Goal: Task Accomplishment & Management: Manage account settings

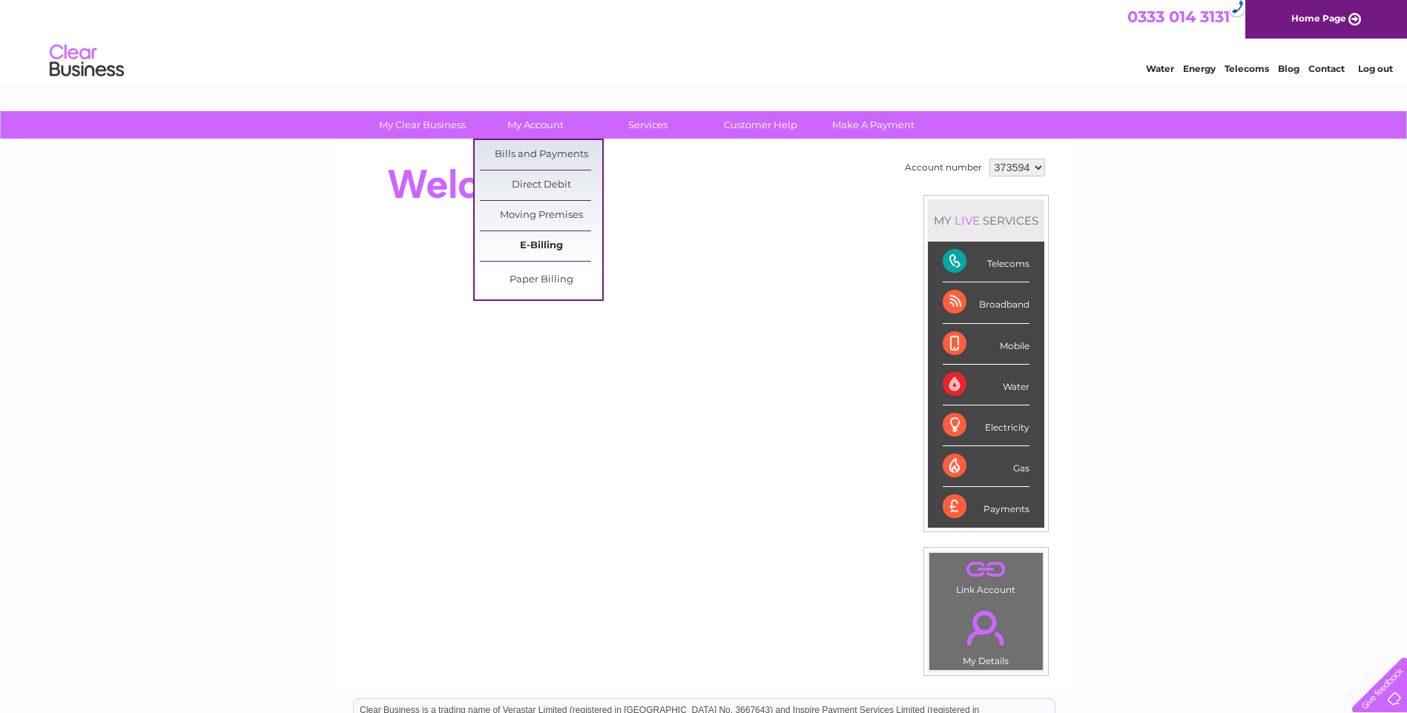
click at [546, 241] on link "E-Billing" at bounding box center [541, 246] width 122 height 30
click at [535, 158] on link "Bills and Payments" at bounding box center [541, 155] width 122 height 30
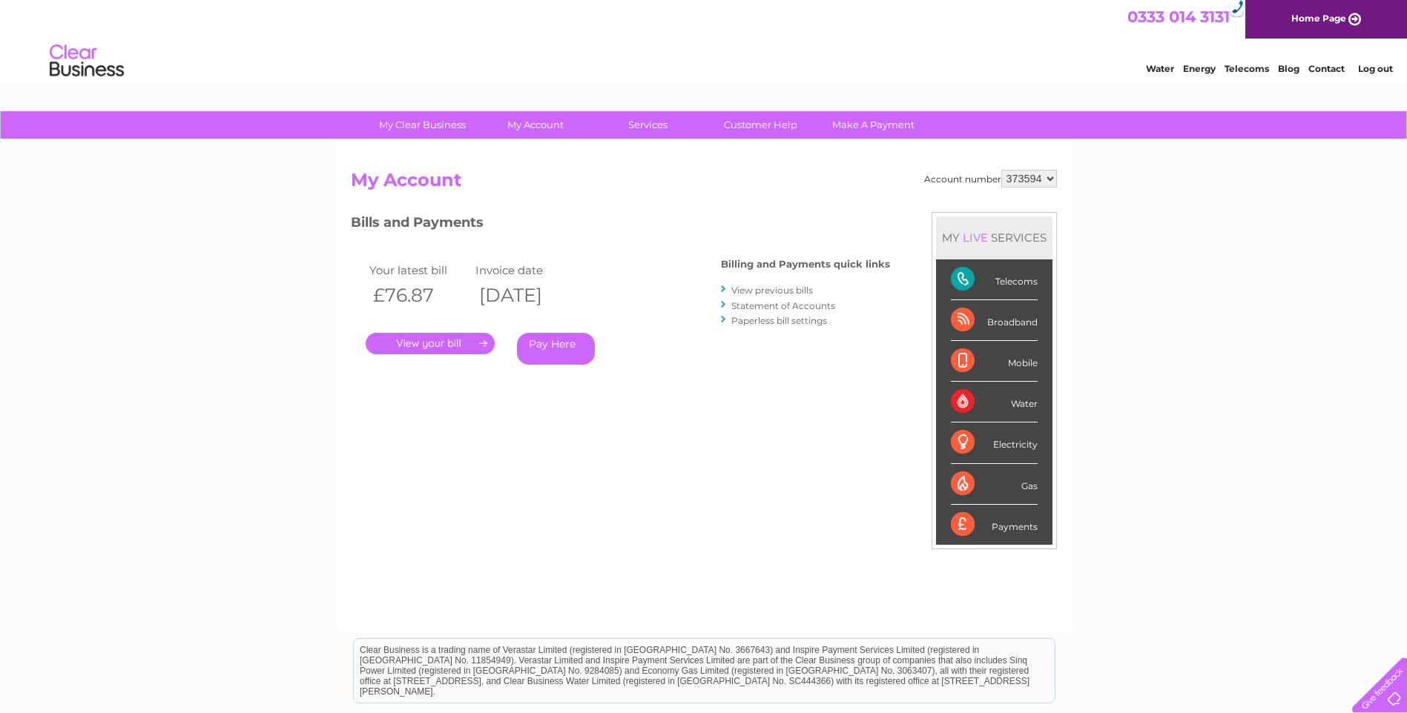
click at [443, 346] on link "." at bounding box center [430, 344] width 129 height 22
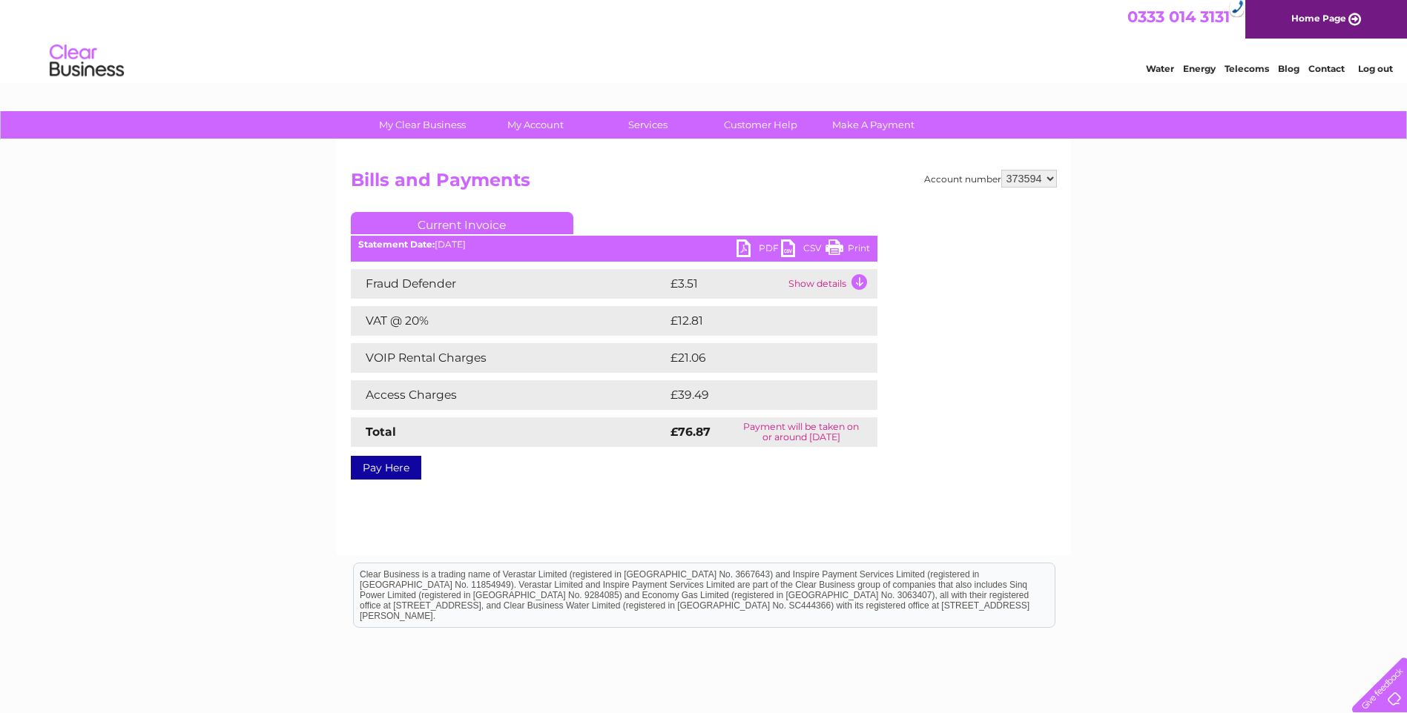
click at [741, 247] on link "PDF" at bounding box center [758, 251] width 44 height 22
